Goal: Task Accomplishment & Management: Complete application form

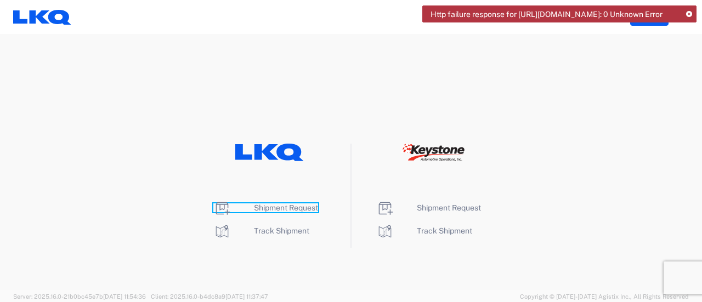
click at [280, 209] on span "Shipment Request" at bounding box center [286, 207] width 64 height 9
click at [307, 209] on span "Shipment Request" at bounding box center [286, 207] width 64 height 9
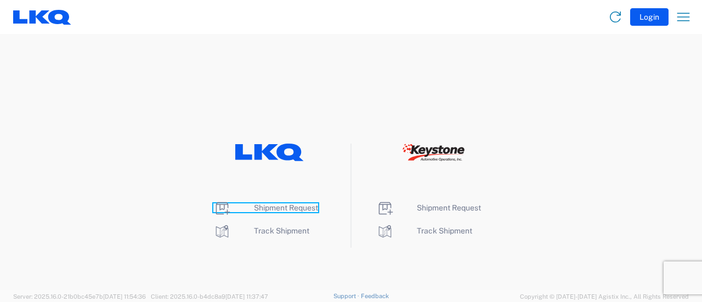
click at [269, 208] on span "Shipment Request" at bounding box center [286, 207] width 64 height 9
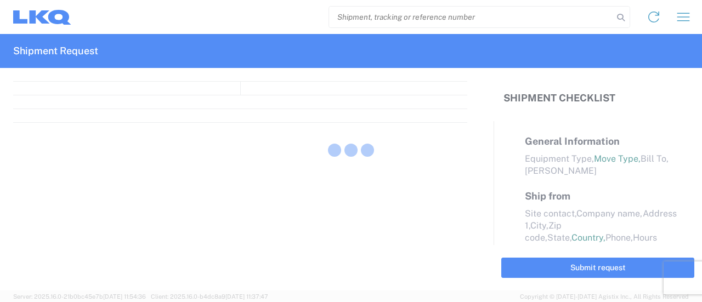
select select "FULL"
select select "LBS"
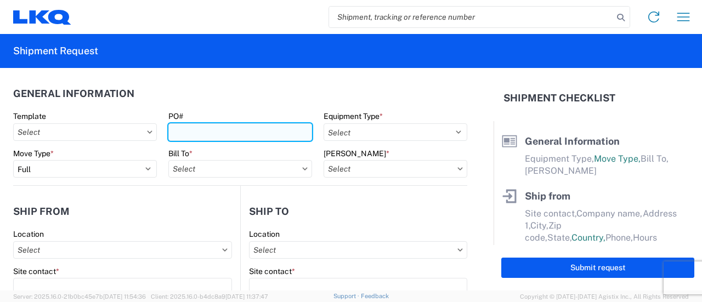
click at [220, 130] on input "PO#" at bounding box center [240, 132] width 144 height 18
paste input "ONT-GPS 114"
type input "ONT-GPS 115"
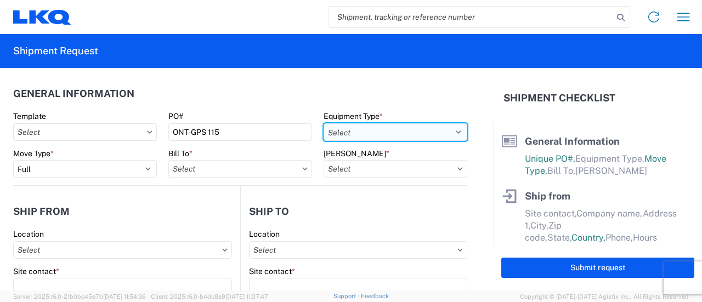
click at [444, 129] on select "Select 53’ Dry Van Flatbed Dropdeck (van) Lowboy (flatbed) Rail" at bounding box center [395, 132] width 144 height 18
select select "BCAR"
click at [323, 123] on select "Select 53’ Dry Van Flatbed Dropdeck (van) Lowboy (flatbed) Rail" at bounding box center [395, 132] width 144 height 18
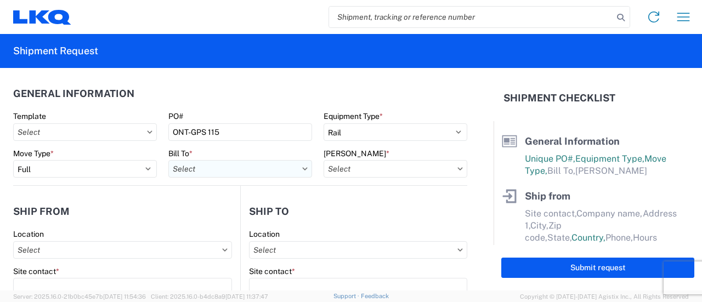
click at [243, 173] on input "Bill To *" at bounding box center [240, 169] width 144 height 18
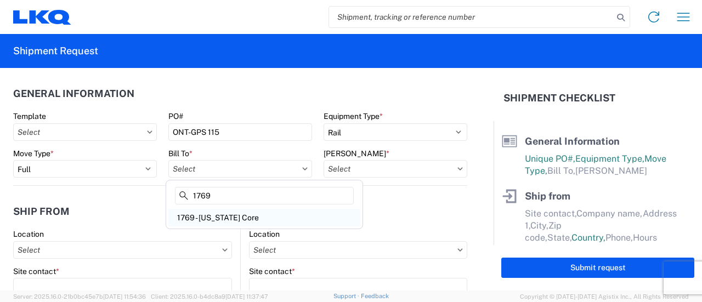
type input "1769"
click at [223, 214] on div "1769 - California Core" at bounding box center [264, 218] width 192 height 18
type input "1769 - California Core"
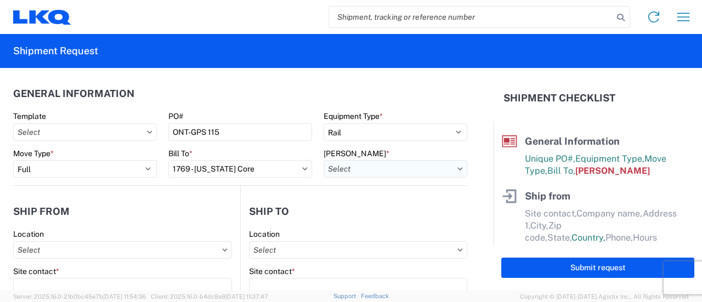
click at [405, 173] on input "Bill Code *" at bounding box center [395, 169] width 144 height 18
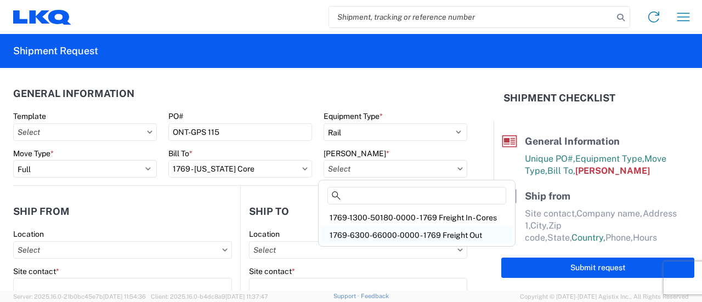
click at [386, 235] on div "1769-6300-66000-0000 - 1769 Freight Out" at bounding box center [417, 235] width 192 height 18
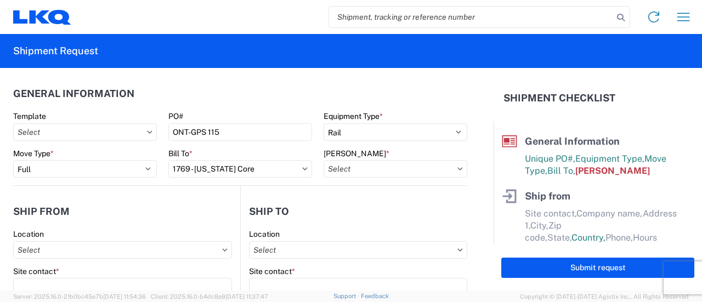
type input "1769-6300-66000-0000 - 1769 Freight Out"
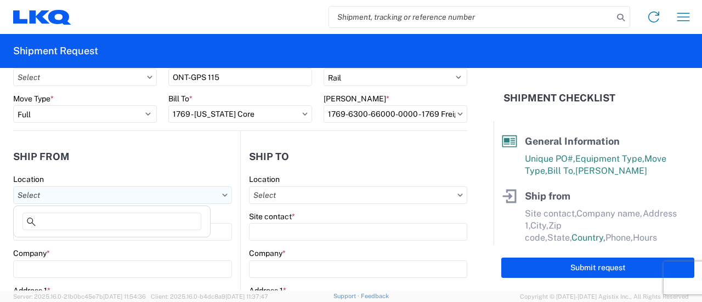
click at [107, 190] on input "Location" at bounding box center [122, 195] width 219 height 18
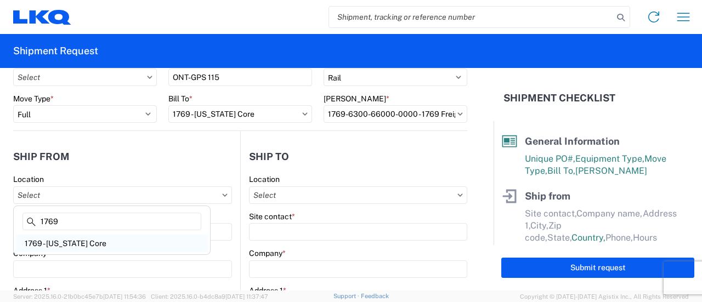
type input "1769"
click at [60, 242] on div "1769 - California Core" at bounding box center [112, 244] width 192 height 18
type input "1769 - California Core"
type input "LKQ Corporation"
type input "405 S Wanamaker Ave"
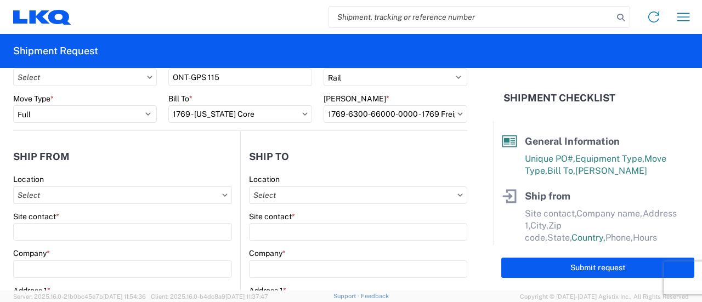
type input "Ontario"
type input "91761"
select select "CA"
select select "US"
type input "909-212-0780"
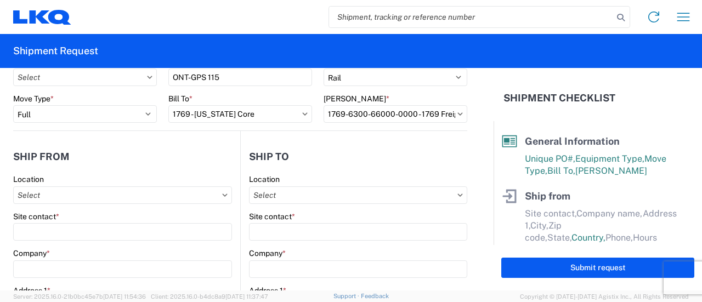
type input "00:00"
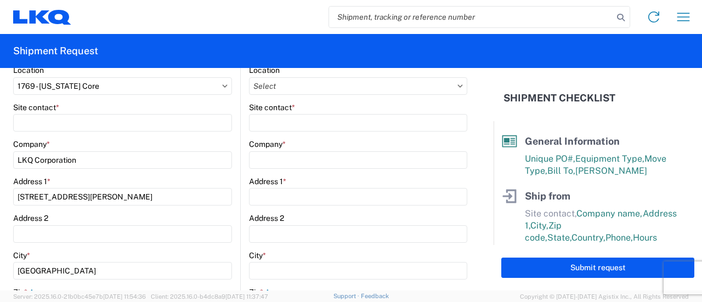
scroll to position [164, 0]
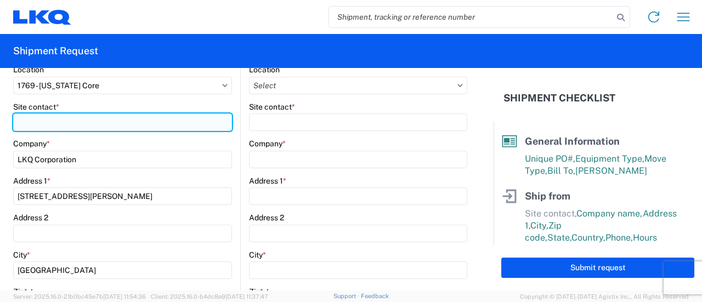
click at [50, 118] on input "Site contact *" at bounding box center [122, 122] width 219 height 18
type input "[PERSON_NAME]"
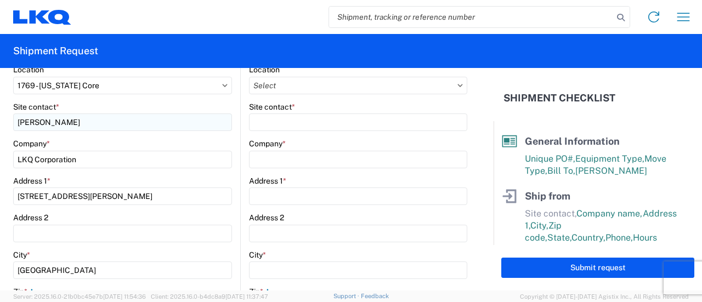
type input "MsMetzger@lkqcorp.com"
type input "9082082658"
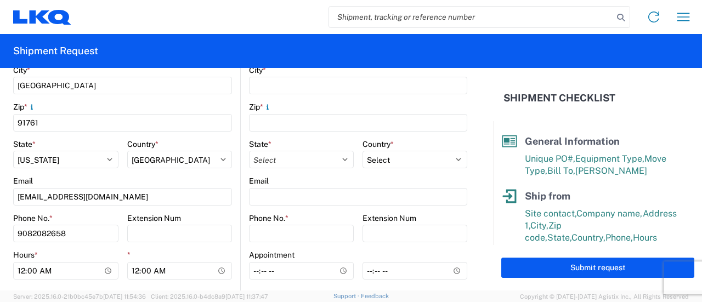
scroll to position [384, 0]
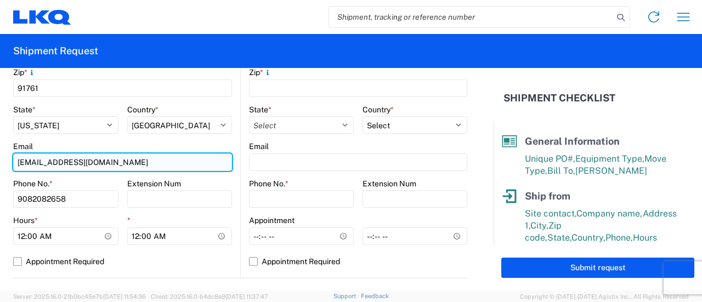
click at [168, 164] on input "MsMetzger@lkqcorp.com" at bounding box center [122, 162] width 219 height 18
type input "M"
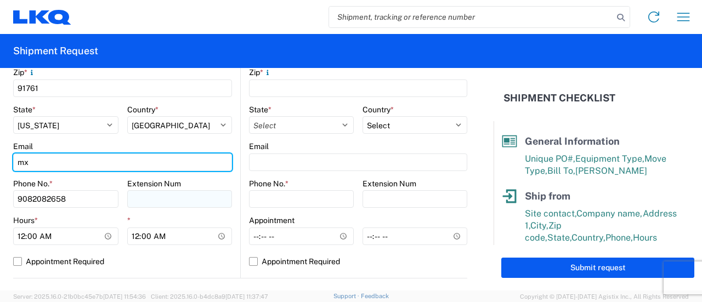
type input "[EMAIL_ADDRESS][DOMAIN_NAME]"
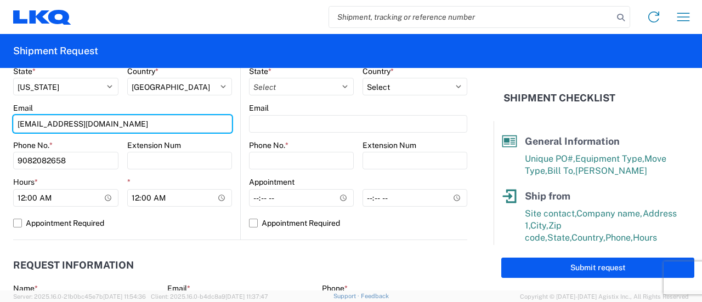
scroll to position [439, 0]
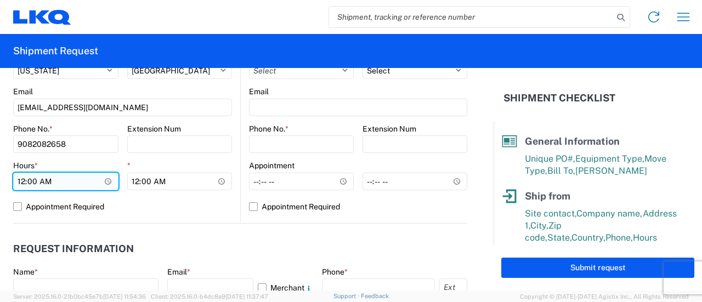
click at [106, 180] on input "00:00" at bounding box center [65, 182] width 105 height 18
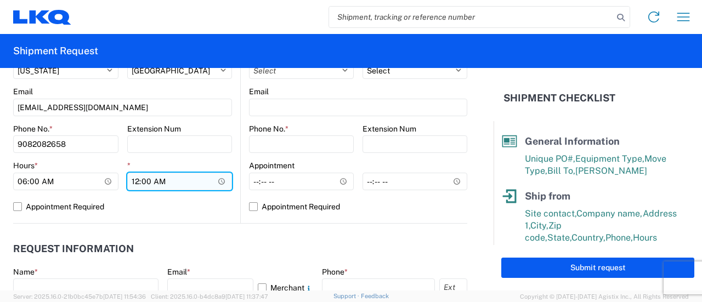
type input "06:00"
click at [219, 180] on input "00:00" at bounding box center [179, 182] width 105 height 18
type input "11:00"
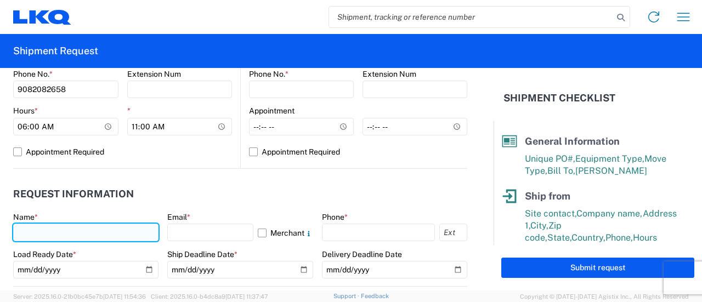
click at [99, 229] on input "text" at bounding box center [85, 233] width 145 height 18
type input "[PERSON_NAME]"
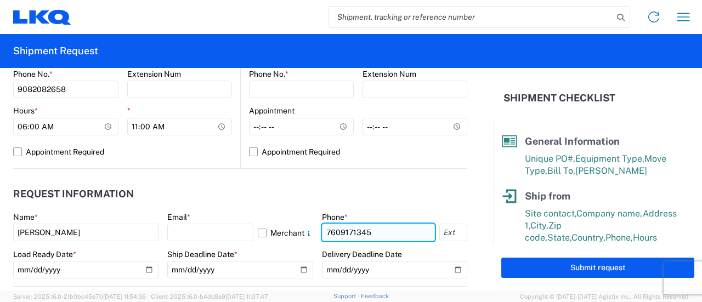
click at [387, 235] on input "7609171345" at bounding box center [378, 233] width 113 height 18
type input "9082082658"
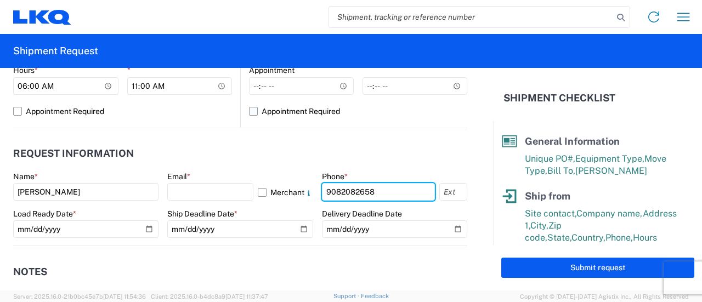
scroll to position [548, 0]
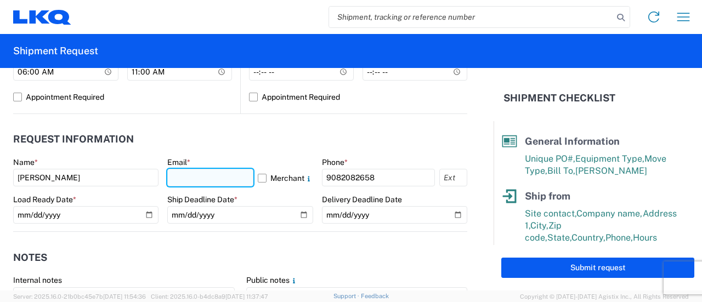
click at [216, 177] on input "text" at bounding box center [210, 178] width 86 height 18
type input "[EMAIL_ADDRESS][DOMAIN_NAME]"
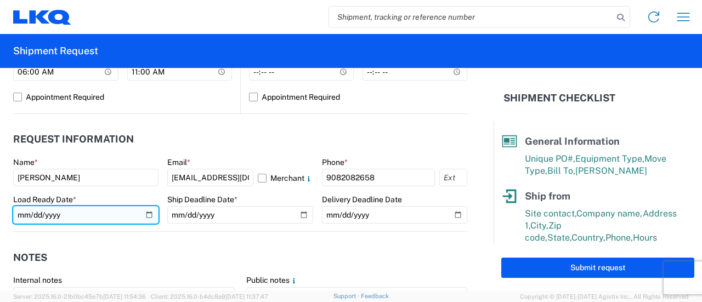
click at [147, 216] on input "date" at bounding box center [85, 215] width 145 height 18
type input "[DATE]"
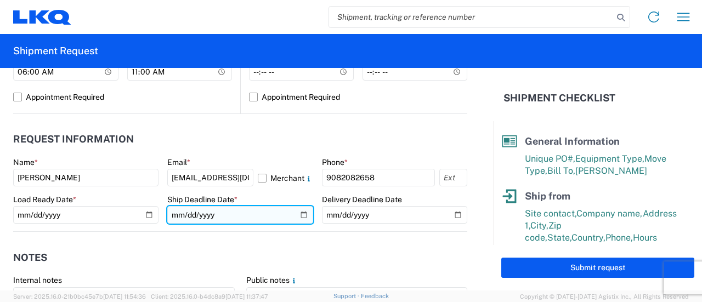
click at [298, 214] on input "date" at bounding box center [239, 215] width 145 height 18
type input "[DATE]"
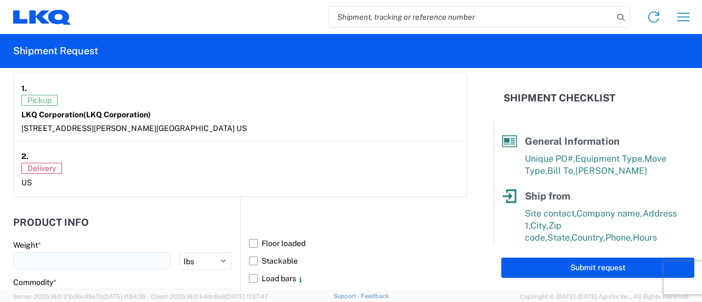
scroll to position [932, 0]
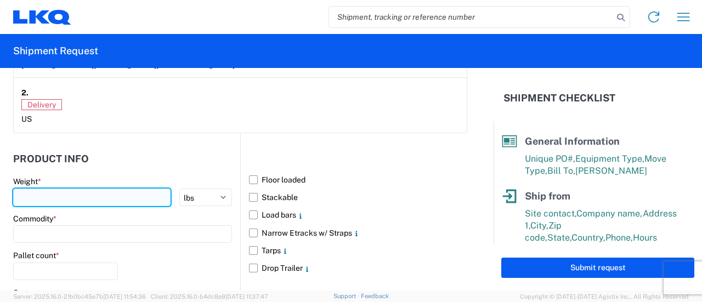
click at [84, 195] on input "number" at bounding box center [91, 198] width 157 height 18
type input "42500"
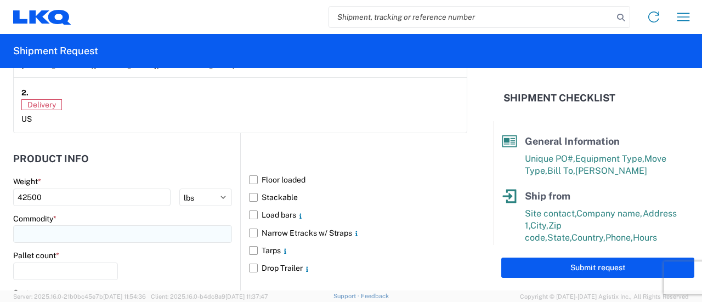
click at [49, 236] on input at bounding box center [122, 234] width 219 height 18
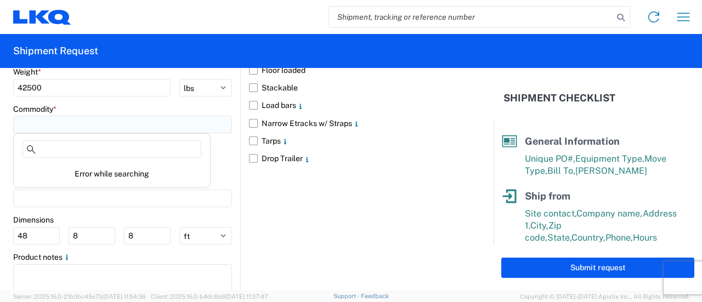
click at [57, 120] on input at bounding box center [122, 125] width 219 height 18
type input "e"
click at [146, 211] on main "Weight * 42500 kgs lbs Commodity * Pallet count * Carton count Dimensions 48 8 …" at bounding box center [126, 187] width 227 height 241
click at [89, 124] on input at bounding box center [122, 125] width 219 height 18
type input "e"
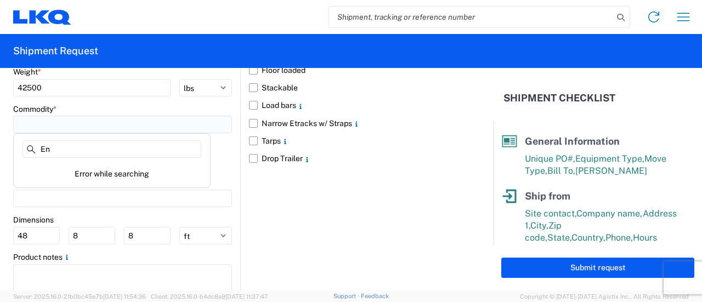
type input "E"
type input "Transmissions"
click at [253, 202] on div "Floor loaded Stackable Load bars Narrow Etracks w/ Straps Tarps Drop Trailer" at bounding box center [353, 166] width 227 height 284
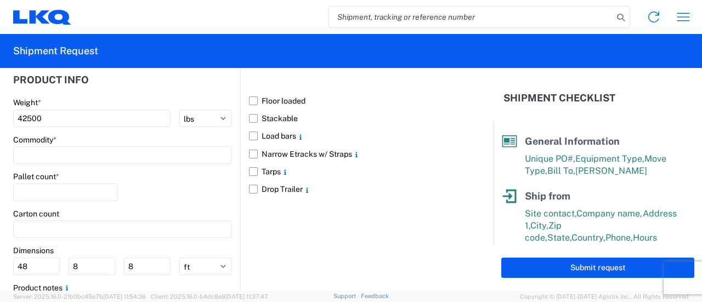
scroll to position [987, 0]
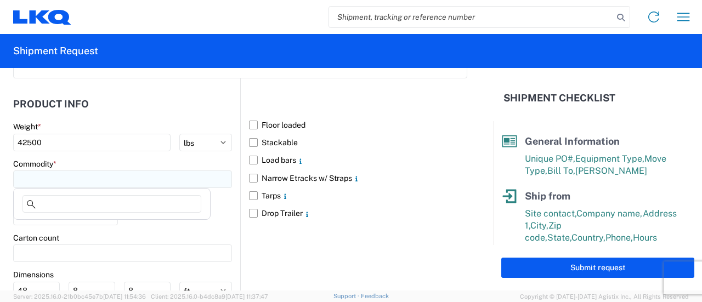
click at [107, 180] on input at bounding box center [122, 179] width 219 height 18
type input "t"
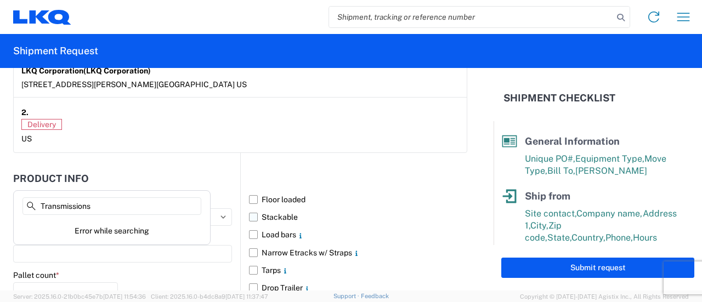
scroll to position [1077, 0]
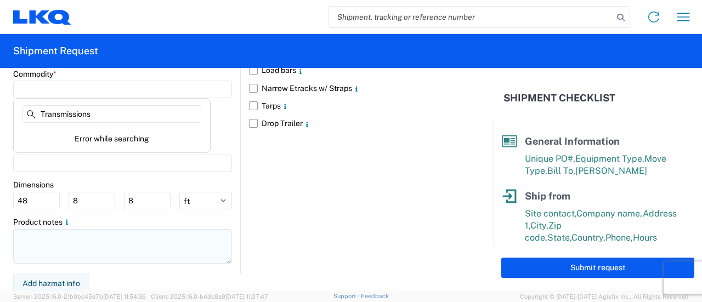
type input "Transmissions"
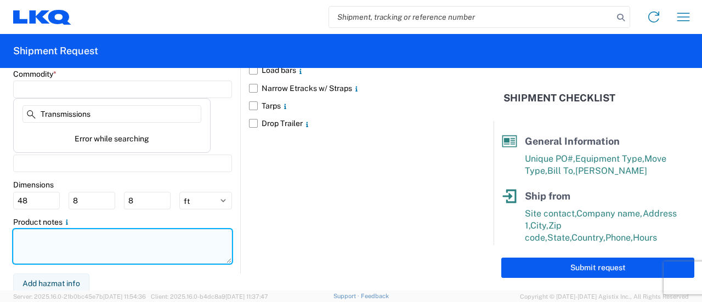
click at [109, 254] on textarea at bounding box center [122, 246] width 219 height 35
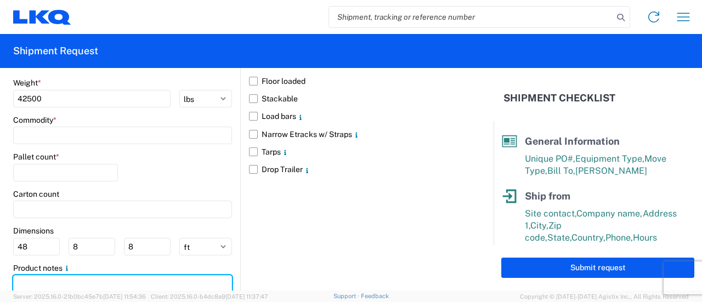
scroll to position [967, 0]
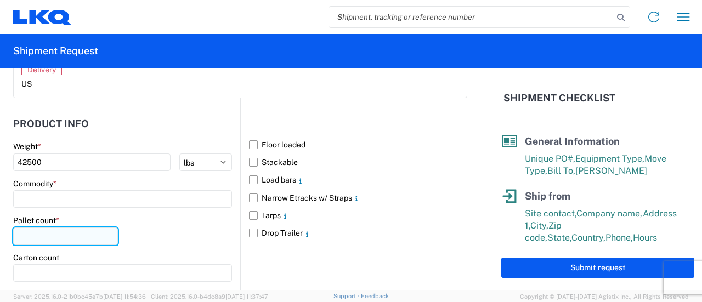
click at [66, 230] on input "number" at bounding box center [65, 236] width 105 height 18
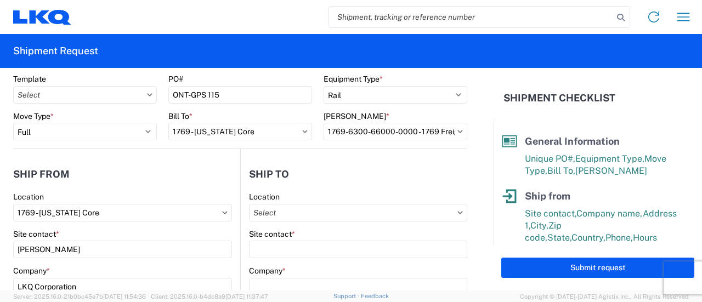
scroll to position [55, 0]
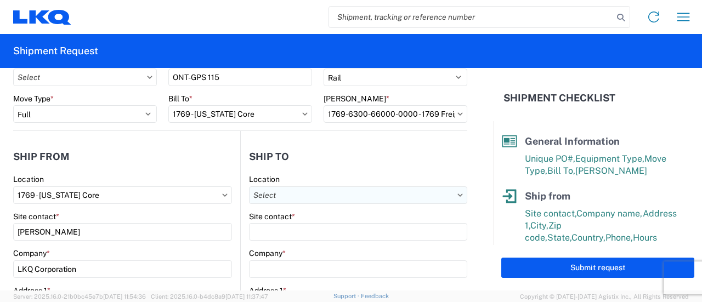
type input "30"
click at [298, 192] on input "Location" at bounding box center [358, 195] width 218 height 18
type input "1772"
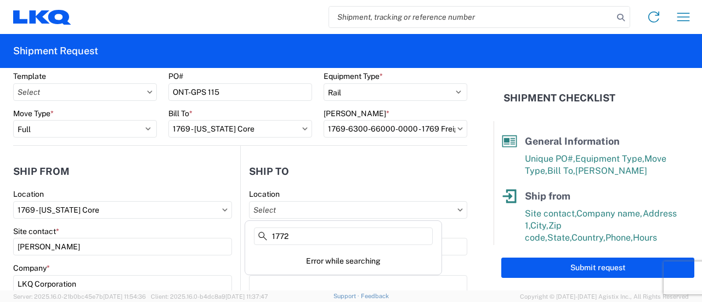
scroll to position [0, 0]
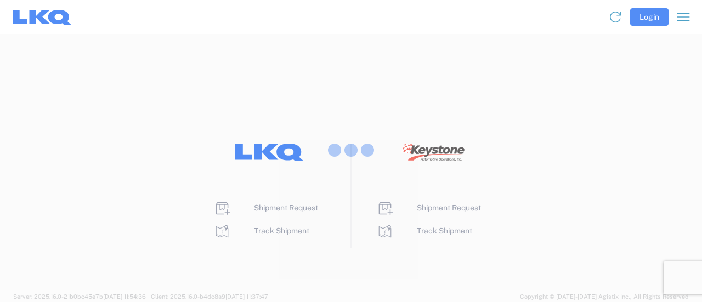
click at [292, 209] on div at bounding box center [351, 151] width 702 height 302
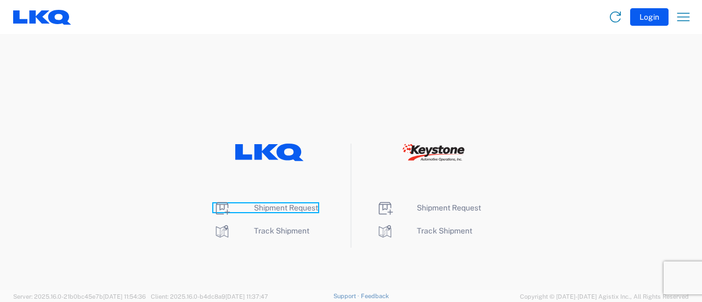
click at [293, 203] on span "Shipment Request" at bounding box center [286, 207] width 64 height 9
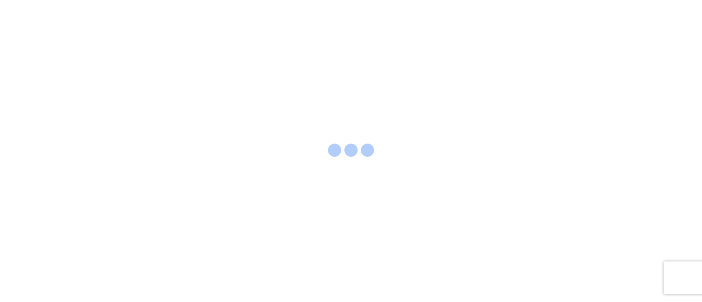
select select "FULL"
select select "LBS"
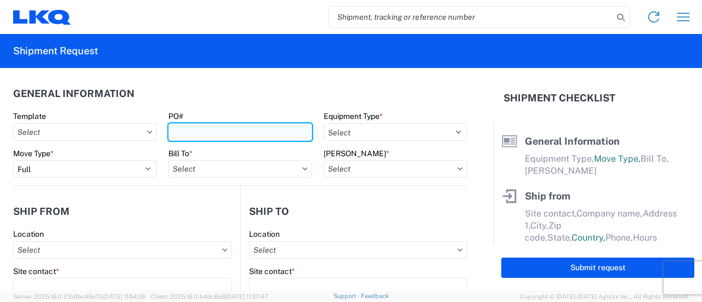
paste input "ONT-GPS 114"
type input "ONT-GPS 115"
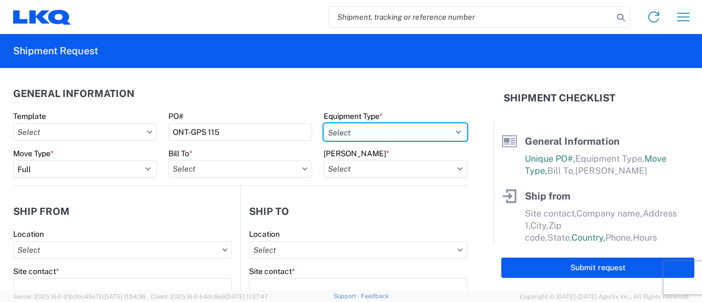
click at [448, 125] on select "Select 53’ Dry Van Flatbed Dropdeck (van) Lowboy (flatbed) Rail" at bounding box center [395, 132] width 144 height 18
select select "BCAR"
click at [323, 123] on select "Select 53’ Dry Van Flatbed Dropdeck (van) Lowboy (flatbed) Rail" at bounding box center [395, 132] width 144 height 18
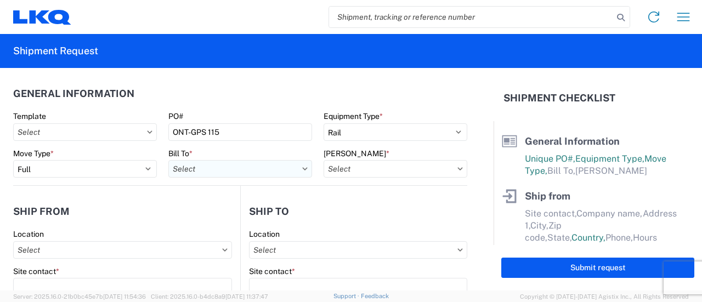
click at [286, 167] on input "Bill To *" at bounding box center [240, 169] width 144 height 18
type input "1769"
click at [243, 220] on div "1769 - California Core" at bounding box center [264, 218] width 192 height 18
type input "1769 - California Core"
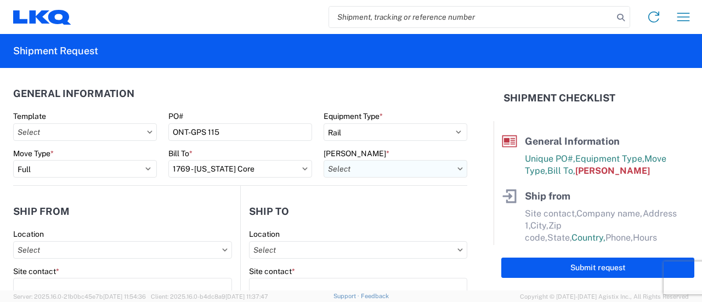
click at [379, 174] on input "Bill Code *" at bounding box center [395, 169] width 144 height 18
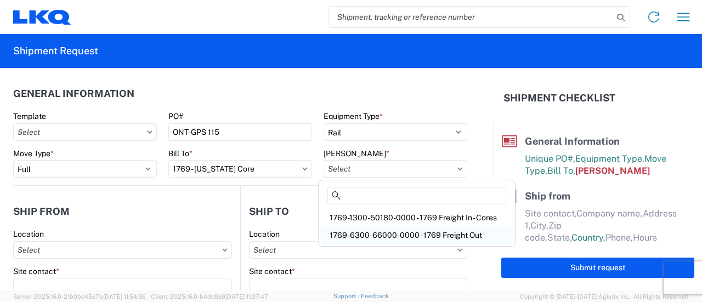
click at [376, 237] on div "1769-6300-66000-0000 - 1769 Freight Out" at bounding box center [417, 235] width 192 height 18
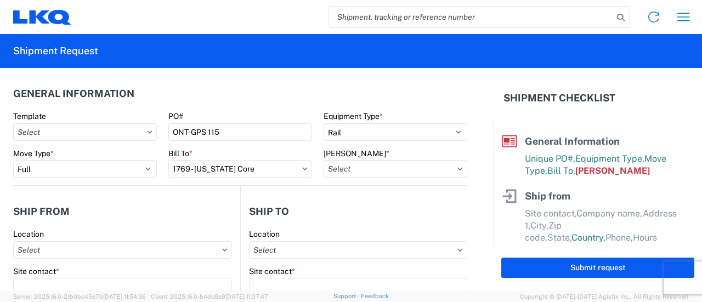
type input "1769-6300-66000-0000 - 1769 Freight Out"
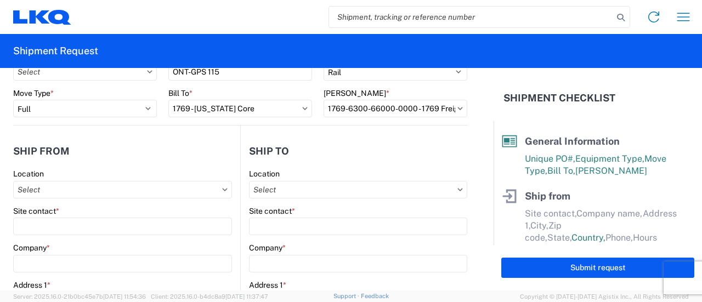
scroll to position [110, 0]
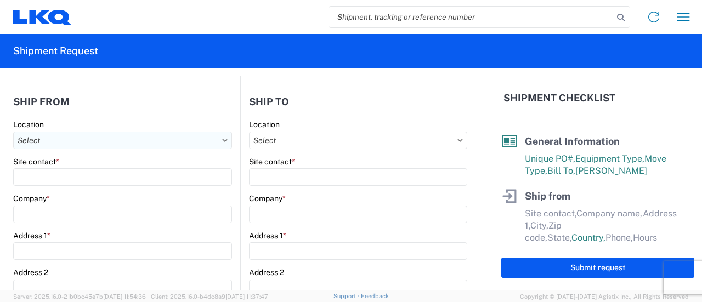
click at [69, 141] on input "Location" at bounding box center [122, 141] width 219 height 18
type input "1769"
click at [61, 185] on div "1769 - [US_STATE] Core" at bounding box center [112, 189] width 192 height 18
type input "1769 - [US_STATE] Core"
type input "LKQ Corporation"
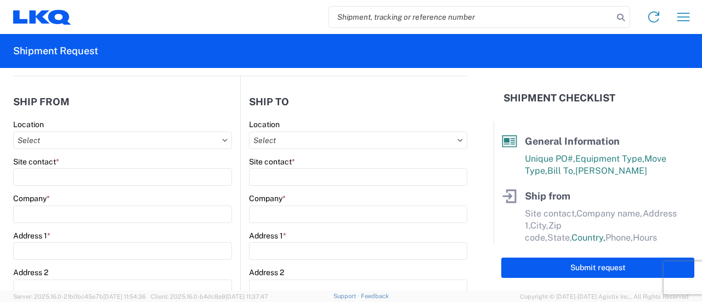
type input "[STREET_ADDRESS][PERSON_NAME]"
type input "[GEOGRAPHIC_DATA]"
type input "91761"
select select "CA"
select select "US"
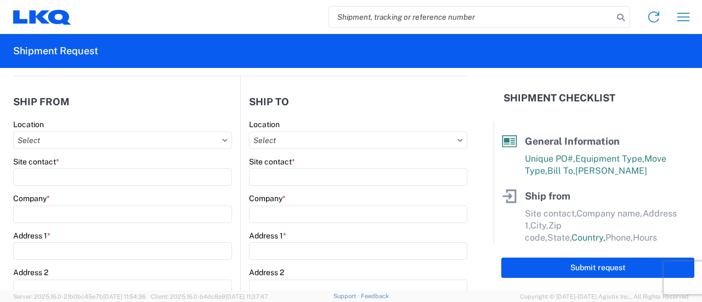
type input "909-212-0780"
type input "00:00"
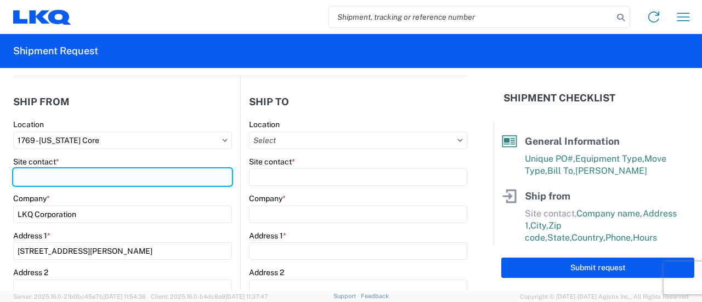
click at [64, 179] on input "Site contact *" at bounding box center [122, 177] width 219 height 18
type input "[PERSON_NAME]"
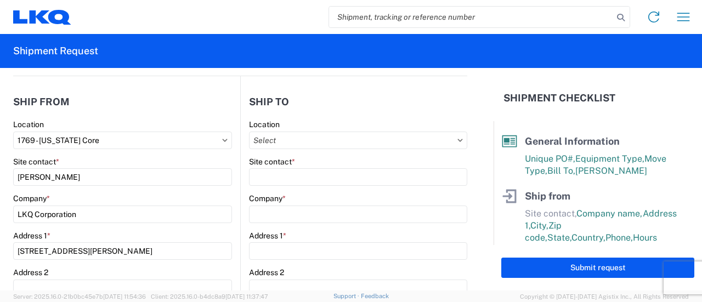
type input "MsMetzger@lkqcorp.com"
type input "9082082658"
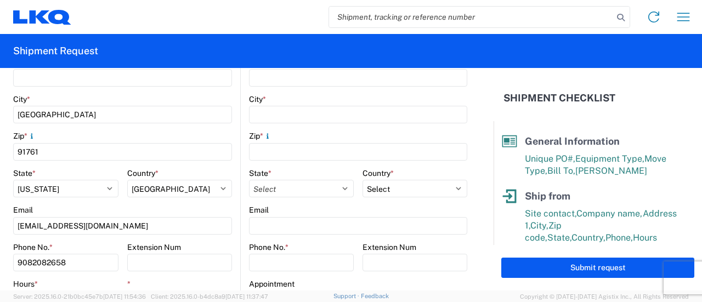
scroll to position [384, 0]
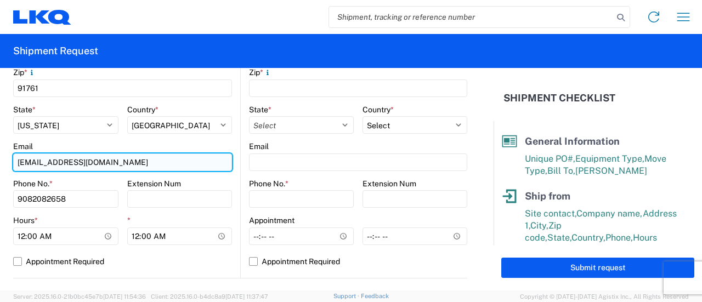
click at [119, 163] on input "MsMetzger@lkqcorp.com" at bounding box center [122, 162] width 219 height 18
type input "M"
type input "[EMAIL_ADDRESS][DOMAIN_NAME]"
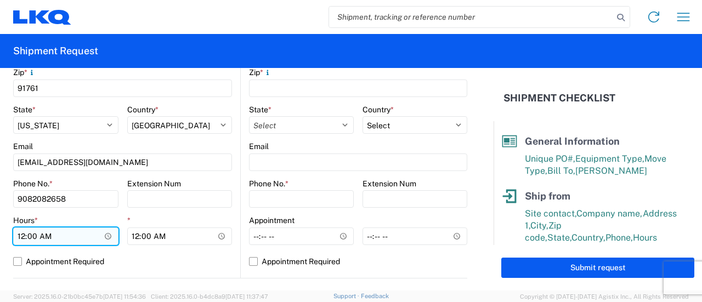
click at [104, 234] on input "00:00" at bounding box center [65, 236] width 105 height 18
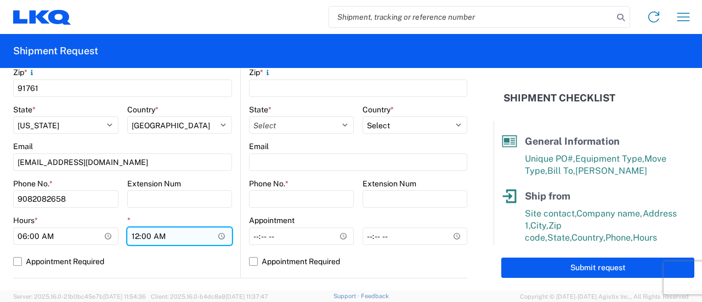
type input "06:00"
click at [218, 235] on input "00:00" at bounding box center [179, 236] width 105 height 18
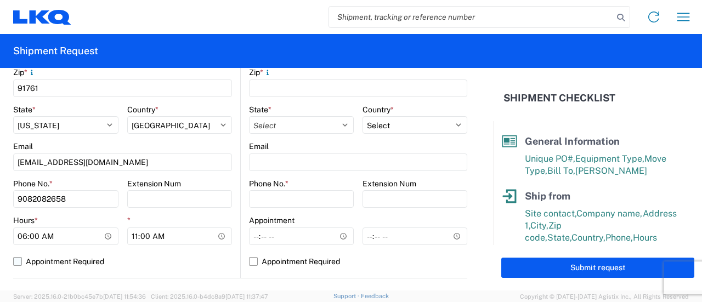
type input "11:00"
click at [119, 257] on label "Appointment Required" at bounding box center [122, 262] width 219 height 18
click at [0, 0] on input "Appointment Required" at bounding box center [0, 0] width 0 height 0
select select "US"
click at [123, 258] on label "Appointment Required" at bounding box center [122, 262] width 219 height 18
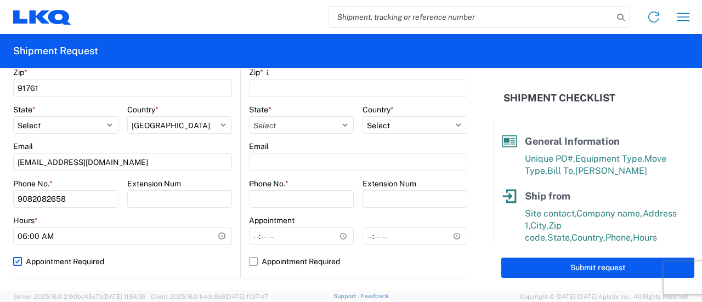
click at [0, 0] on input "Appointment Required" at bounding box center [0, 0] width 0 height 0
select select "US"
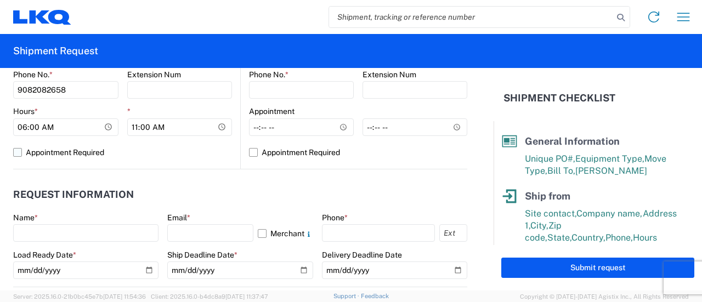
scroll to position [493, 0]
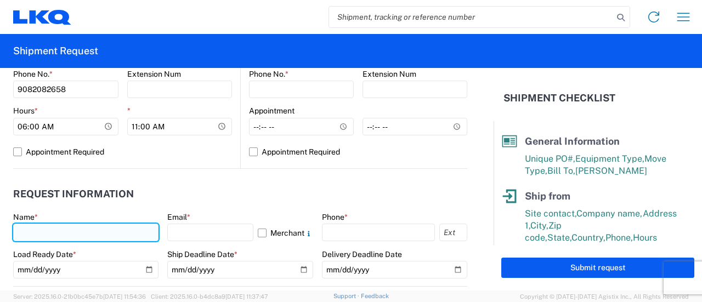
click at [107, 237] on input "text" at bounding box center [85, 233] width 145 height 18
type input "[PERSON_NAME]"
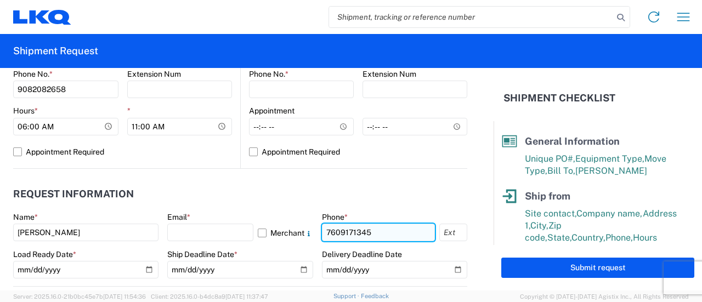
click at [376, 232] on input "7609171345" at bounding box center [378, 233] width 113 height 18
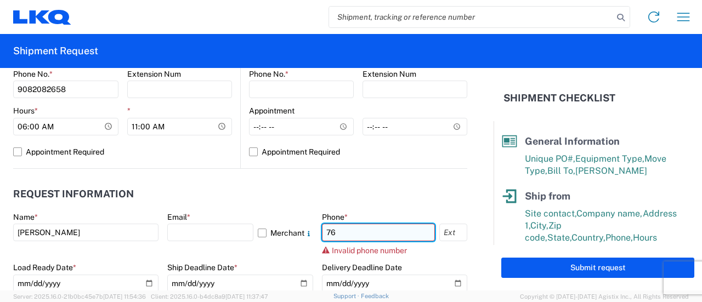
type input "7"
click at [376, 235] on input "text" at bounding box center [378, 233] width 113 height 18
type input "9082082658"
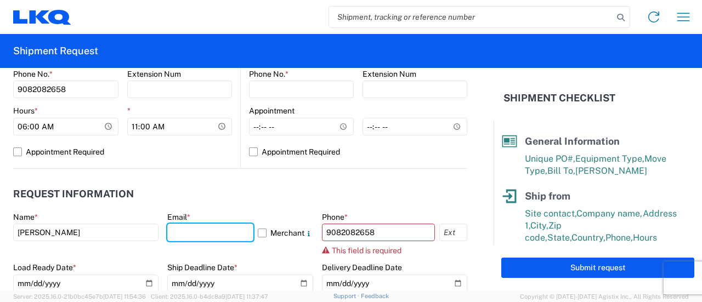
type input "MsMetzger@lkqcorp.com"
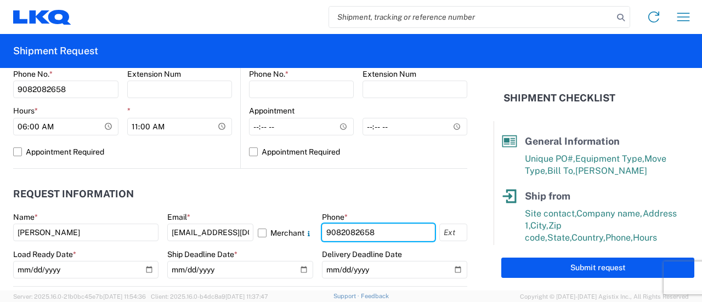
scroll to position [548, 0]
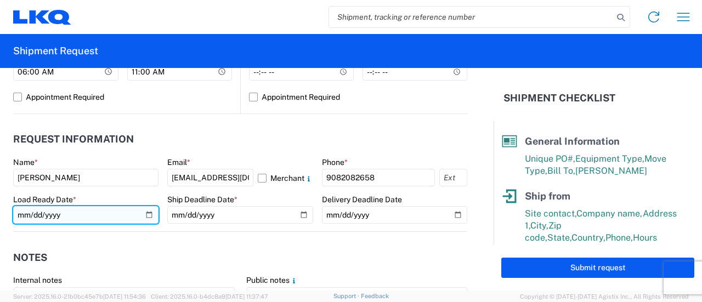
click at [147, 213] on input "date" at bounding box center [85, 215] width 145 height 18
type input "[DATE]"
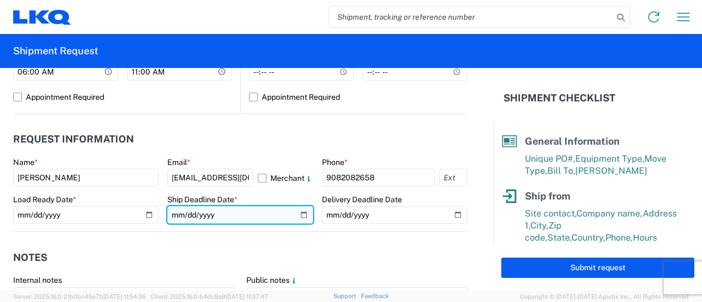
click at [301, 214] on input "date" at bounding box center [239, 215] width 145 height 18
type input "[DATE]"
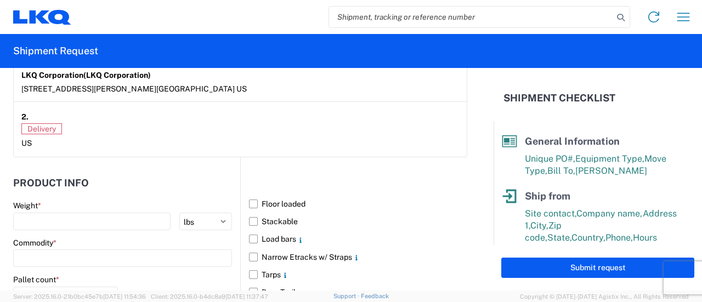
scroll to position [932, 0]
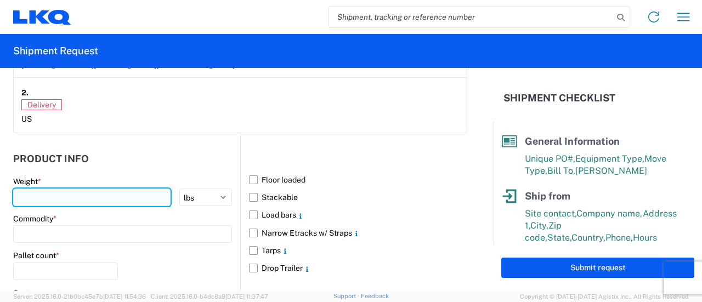
click at [61, 197] on input "number" at bounding box center [91, 198] width 157 height 18
type input "42500"
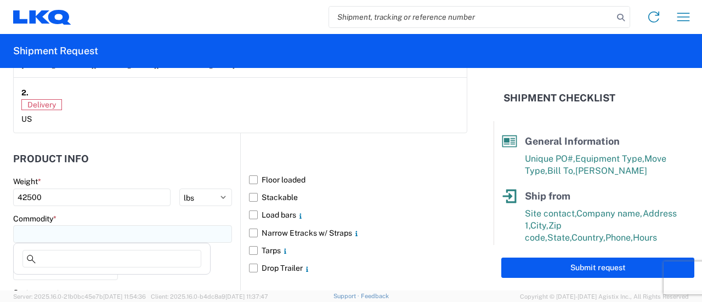
click at [57, 237] on input at bounding box center [122, 234] width 219 height 18
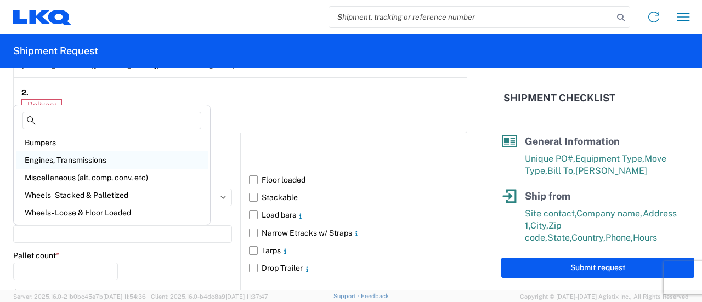
click at [75, 158] on div "Engines, Transmissions" at bounding box center [112, 160] width 192 height 18
type input "Engines, Transmissions"
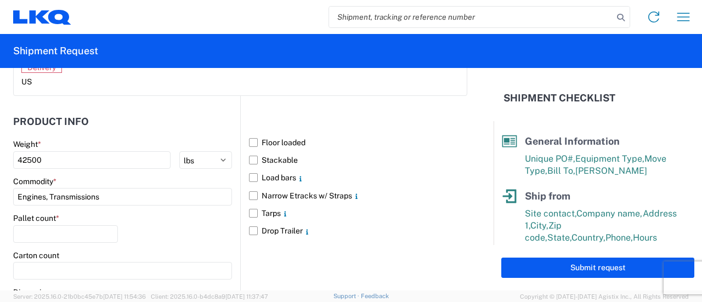
scroll to position [987, 0]
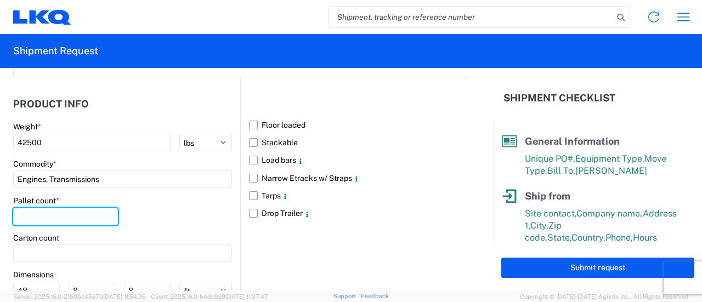
click at [75, 220] on input "number" at bounding box center [65, 217] width 105 height 18
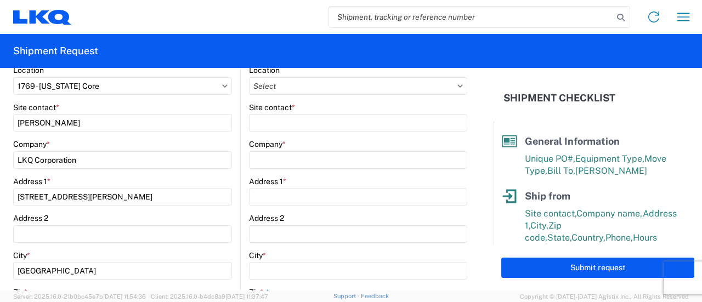
scroll to position [90, 0]
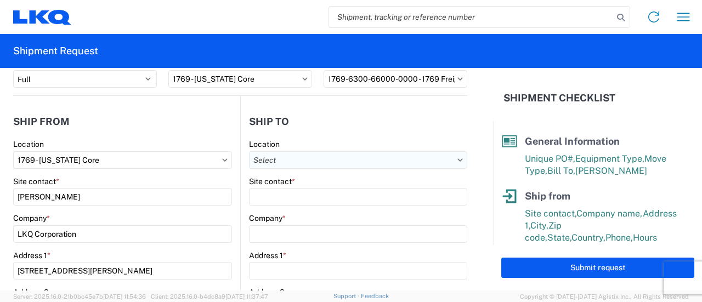
type input "30"
click at [315, 162] on input "Location" at bounding box center [358, 160] width 218 height 18
type input "1772"
click at [321, 212] on div "1772 - LKQ Atlanta Core Newnan" at bounding box center [343, 209] width 192 height 18
type input "1772 - LKQ Atlanta Core Newnan"
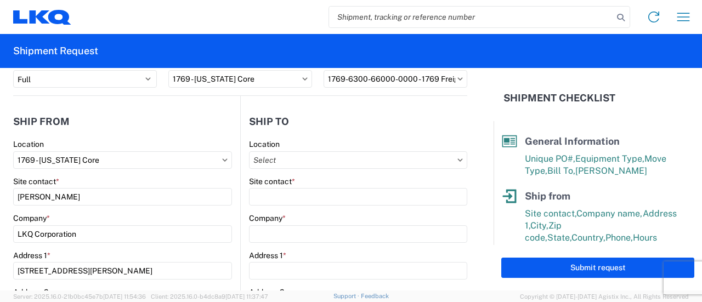
type input "LKQ Corporation"
type input "32 Dart Rd"
type input "Newnan"
type input "30265"
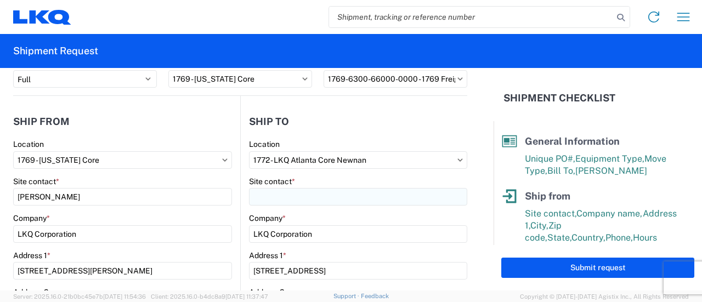
select select "US"
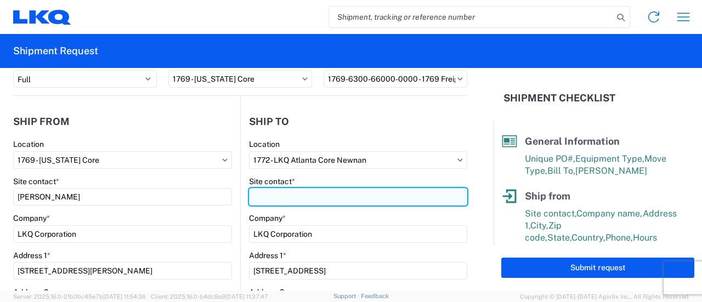
click at [301, 197] on input "Site contact *" at bounding box center [358, 197] width 218 height 18
type input "Brian Star"
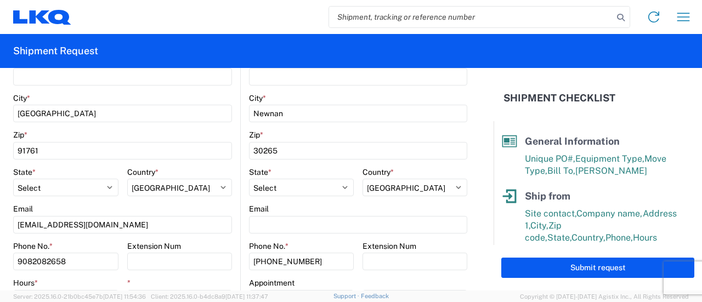
scroll to position [266, 0]
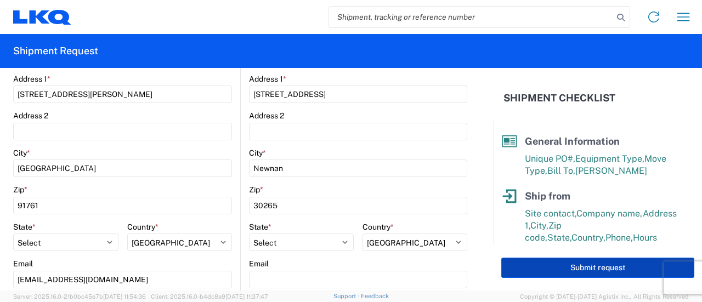
click at [520, 260] on button "Submit request" at bounding box center [597, 268] width 193 height 20
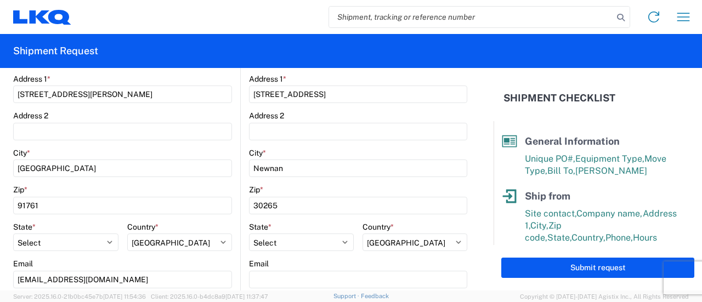
select select "GA"
select select "US"
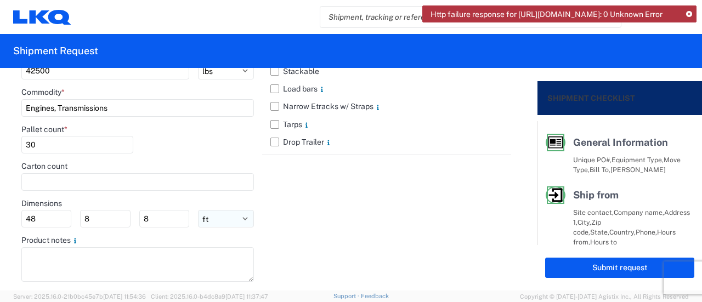
scroll to position [1299, 0]
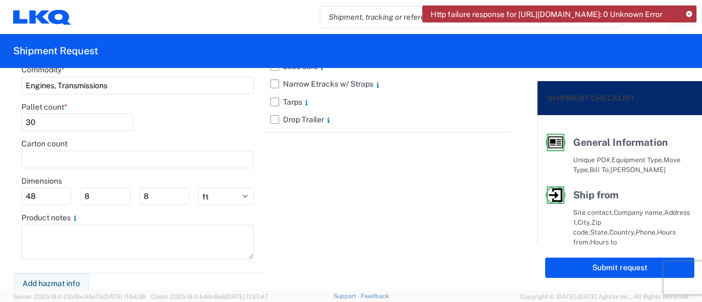
click at [686, 12] on icon at bounding box center [689, 15] width 6 height 6
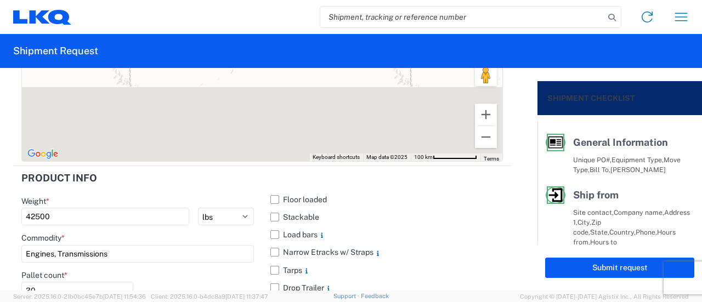
scroll to position [1135, 0]
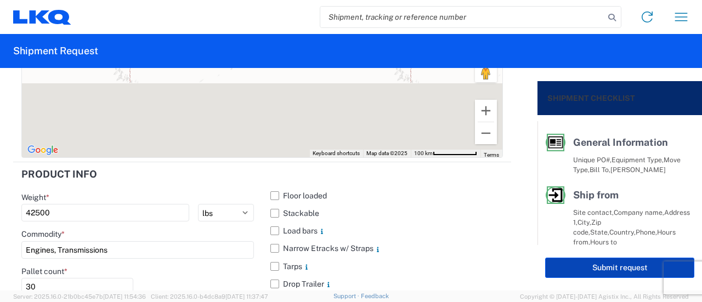
click at [567, 276] on button "Submit request" at bounding box center [619, 268] width 149 height 20
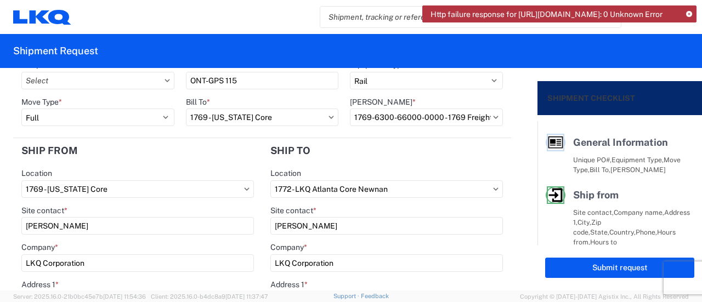
scroll to position [0, 0]
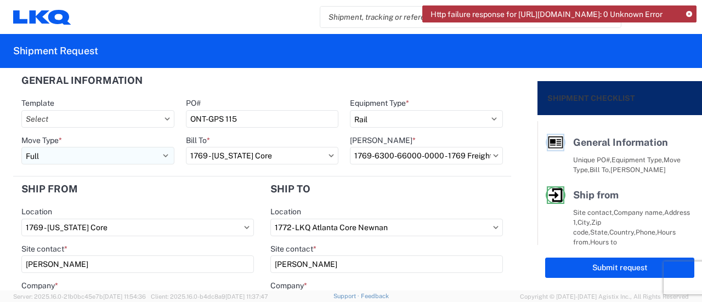
click at [162, 160] on select "Select Full Partial TL" at bounding box center [97, 156] width 153 height 18
click at [350, 169] on agx-form-control-wrapper-v2 "Bill Code * 1769-6300-66000-0000 - 1769 Freight Out" at bounding box center [426, 153] width 164 height 37
click at [425, 157] on input "1769-6300-66000-0000 - 1769 Freight Out" at bounding box center [426, 156] width 153 height 18
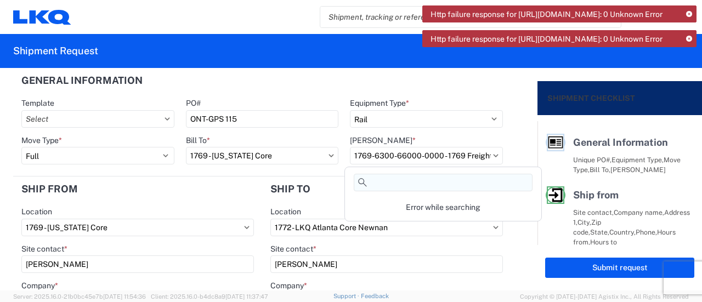
click at [411, 185] on input at bounding box center [443, 183] width 179 height 18
drag, startPoint x: 189, startPoint y: 193, endPoint x: 251, endPoint y: 184, distance: 62.2
click at [190, 193] on header "Ship from" at bounding box center [137, 189] width 249 height 25
click at [428, 157] on input "1769-6300-66000-0000 - 1769 Freight Out" at bounding box center [426, 156] width 153 height 18
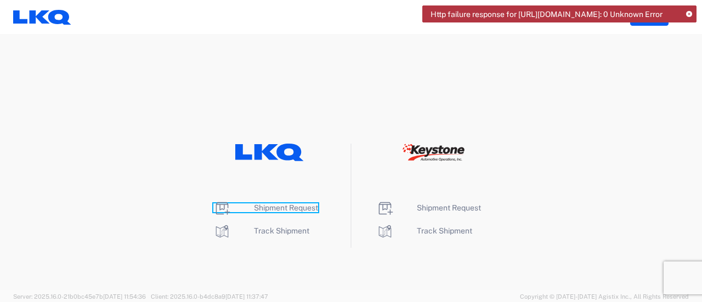
click at [290, 207] on span "Shipment Request" at bounding box center [286, 207] width 64 height 9
click at [290, 206] on span "Shipment Request" at bounding box center [286, 207] width 64 height 9
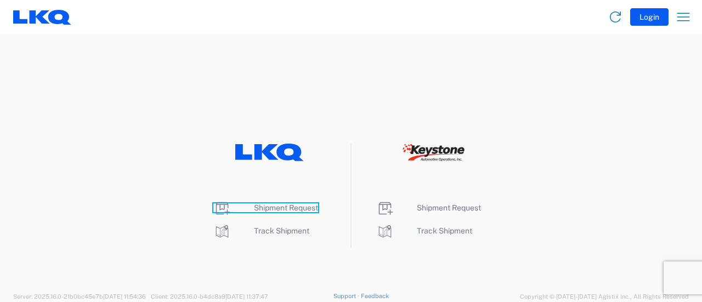
click at [297, 204] on span "Shipment Request" at bounding box center [286, 207] width 64 height 9
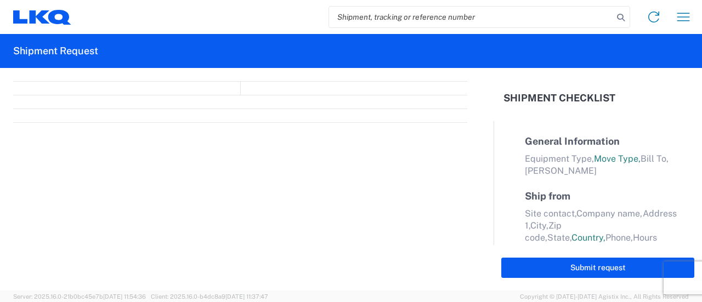
select select "FULL"
select select "LBS"
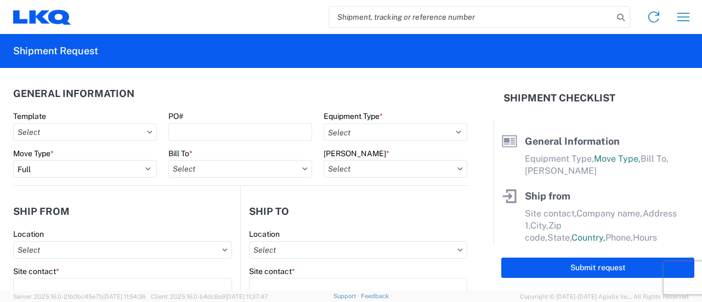
paste input "56428973"
type input "56428973"
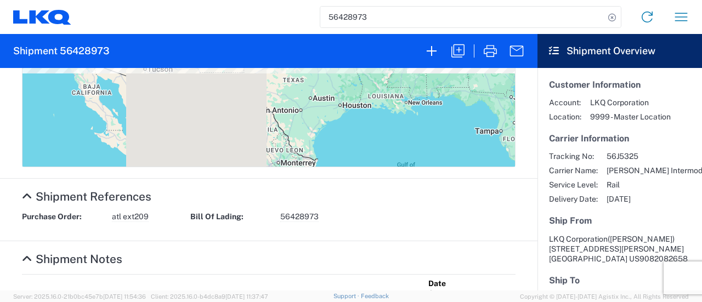
scroll to position [493, 0]
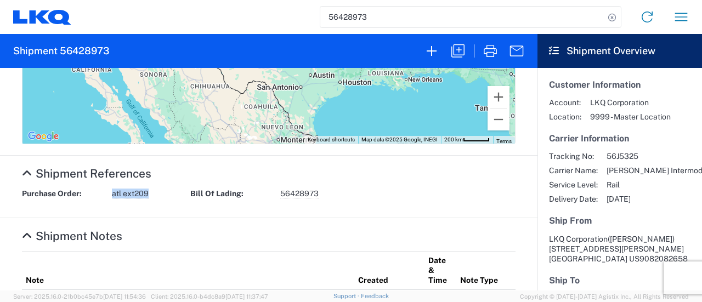
drag, startPoint x: 112, startPoint y: 191, endPoint x: 155, endPoint y: 192, distance: 42.8
click at [155, 192] on div "Purchase Order: atl ext209" at bounding box center [100, 194] width 168 height 10
copy span "atl ext209"
click at [462, 52] on icon "button" at bounding box center [458, 51] width 18 height 18
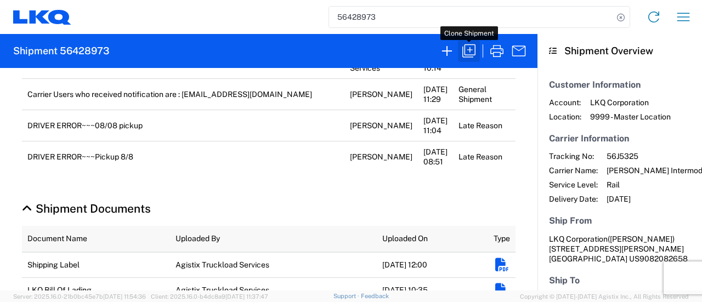
select select "FULL"
select select "US"
select select "LBS"
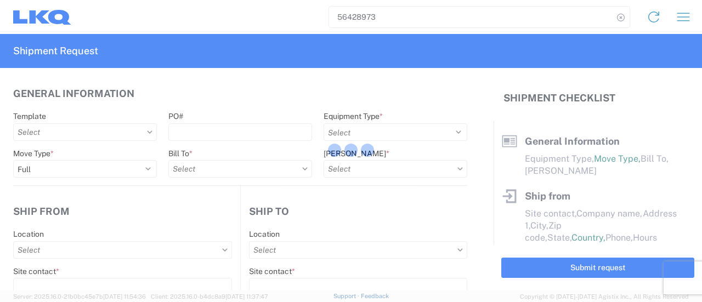
select select "BCAR"
type input "[PERSON_NAME]"
type input "LKQ Corporation"
type input "[STREET_ADDRESS][PERSON_NAME]"
type input "[GEOGRAPHIC_DATA]"
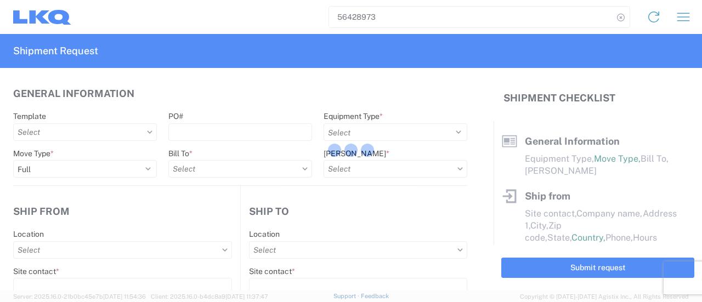
type input "91761"
type input "[EMAIL_ADDRESS][DOMAIN_NAME]"
type input "[PERSON_NAME]"
type input "LKQ Corporation"
type input "[STREET_ADDRESS]"
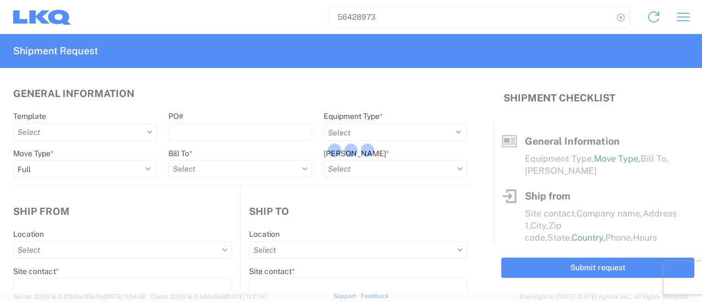
type input "[GEOGRAPHIC_DATA]"
type input "30336"
type input "[PERSON_NAME]"
type input "[EMAIL_ADDRESS][DOMAIN_NAME]"
type input "9082082658"
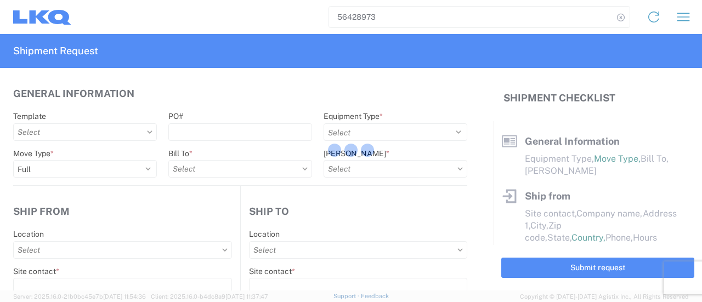
type input "[DATE]"
type input "42500"
type input "Engines, Transmissions"
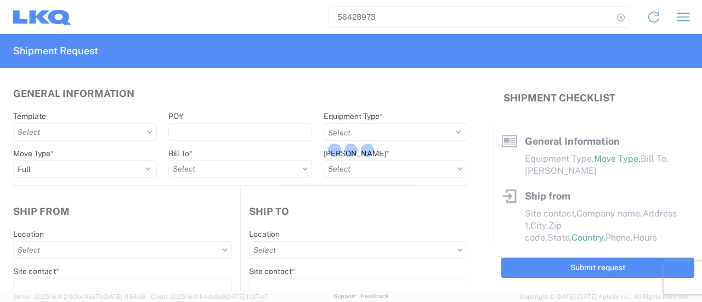
type input "30"
type input "0"
select select "US"
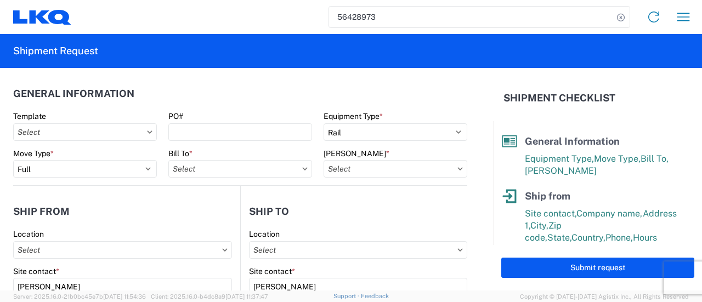
type input "1769 - [US_STATE] Core"
type input "1634 - [GEOGRAPHIC_DATA] - [PERSON_NAME] - Boat Rock"
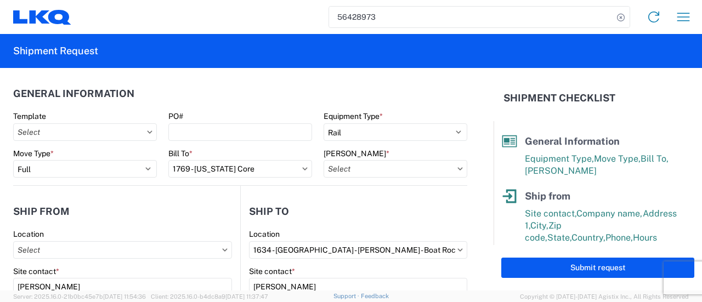
type input "1769-6300-66000-0000 - 1769 Freight Out"
type input "1769 - [US_STATE] Core"
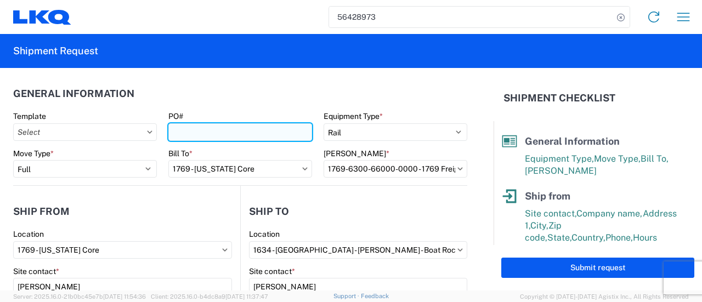
paste input "atl ext209"
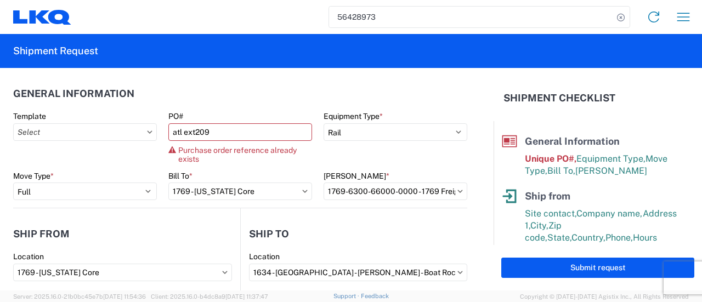
click at [320, 199] on form "General Information Template PO# atl ext209 Purchase order reference already ex…" at bounding box center [246, 179] width 493 height 223
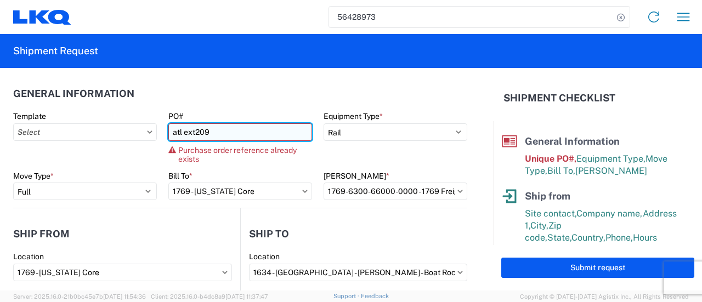
click at [214, 132] on input "atl ext209" at bounding box center [240, 132] width 144 height 18
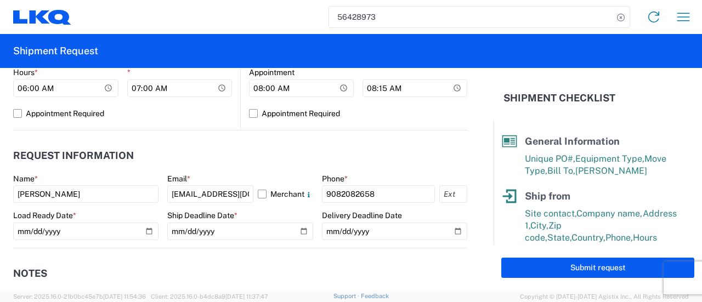
scroll to position [548, 0]
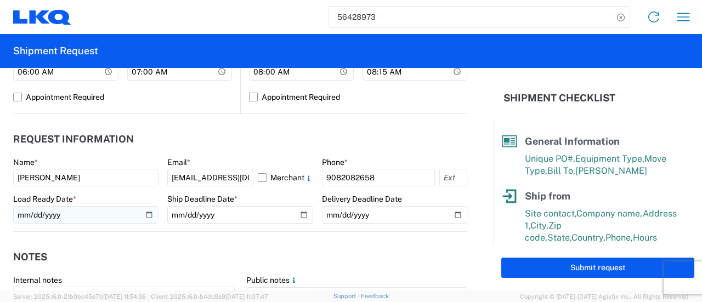
type input "atl ext210"
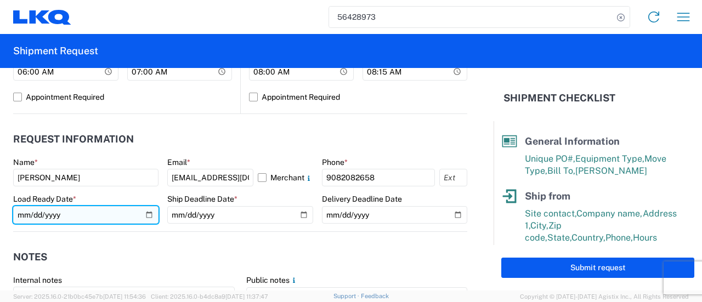
click at [145, 214] on input "[DATE]" at bounding box center [85, 215] width 145 height 18
type input "[DATE]"
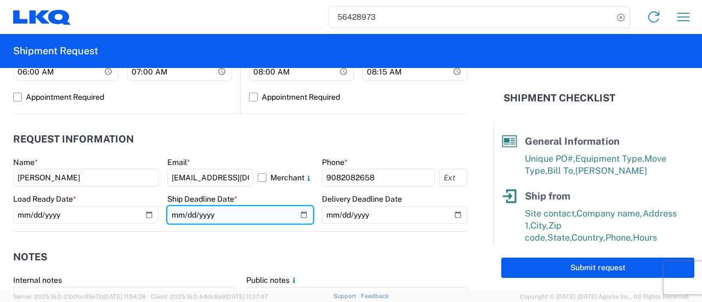
click at [295, 214] on input "[DATE]" at bounding box center [239, 215] width 145 height 18
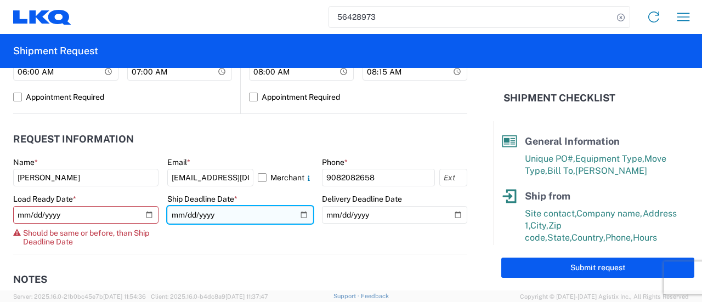
type input "[DATE]"
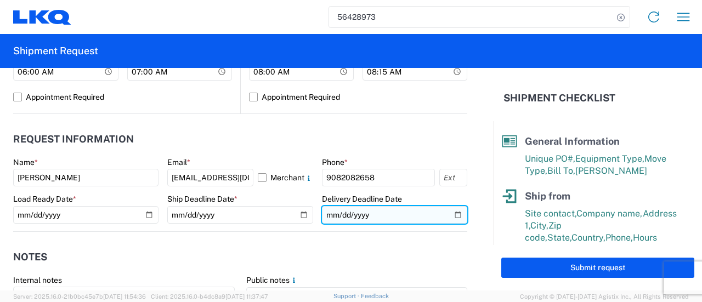
click at [451, 214] on input "[DATE]" at bounding box center [394, 215] width 145 height 18
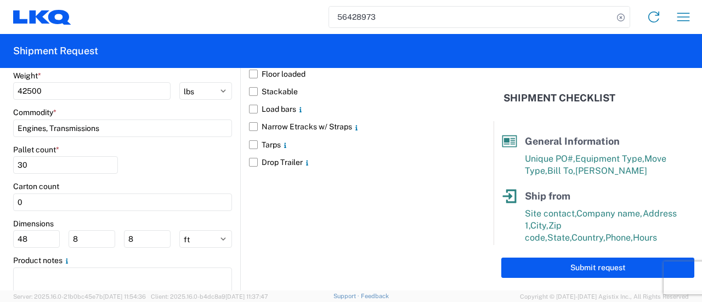
scroll to position [1034, 0]
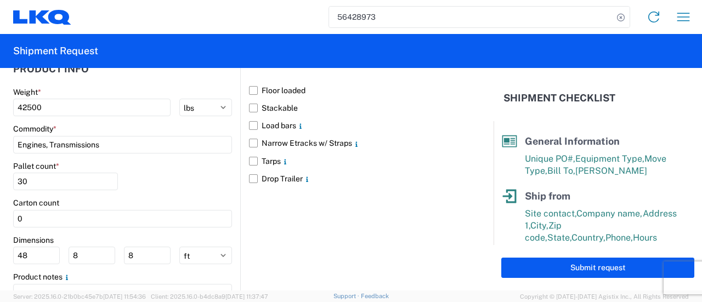
click at [544, 270] on button "Submit request" at bounding box center [597, 268] width 193 height 20
